Goal: Task Accomplishment & Management: Use online tool/utility

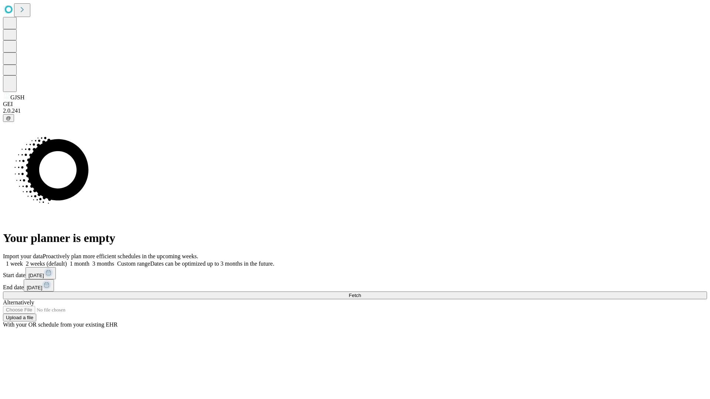
click at [361, 293] on span "Fetch" at bounding box center [355, 296] width 12 height 6
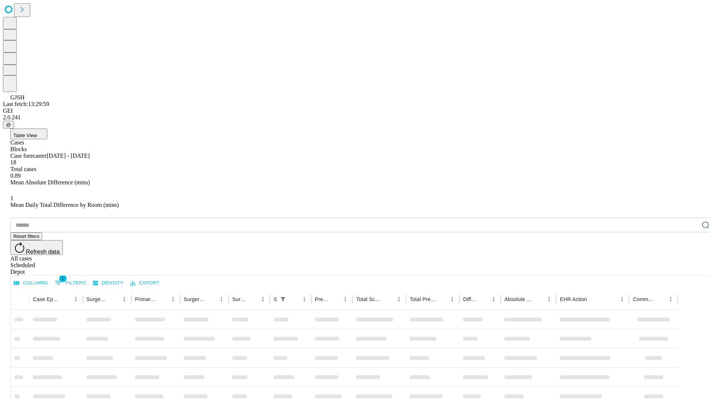
click at [691, 269] on div "Depot" at bounding box center [362, 272] width 704 height 7
